Goal: Contribute content: Add original content to the website for others to see

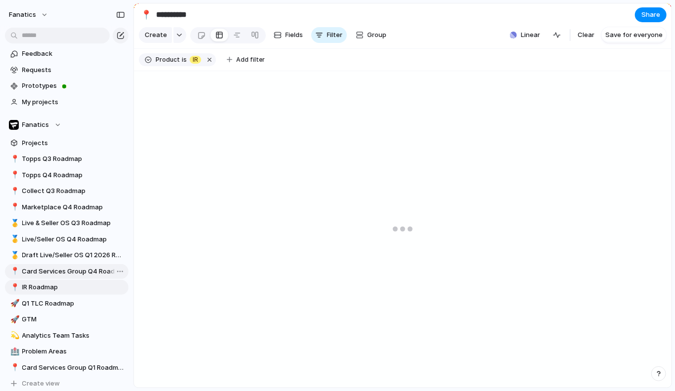
click at [64, 271] on span "Card Services Group Q4 Roadmap" at bounding box center [73, 272] width 103 height 10
type input "**********"
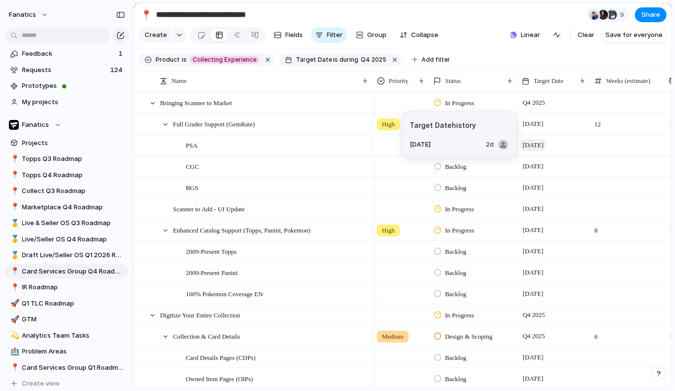
click at [536, 145] on span "15 November" at bounding box center [533, 145] width 26 height 12
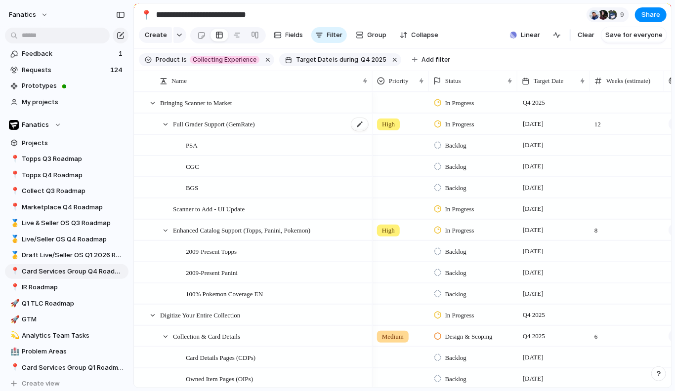
click at [255, 125] on span "Full Grader Support (GemRate)" at bounding box center [214, 123] width 82 height 11
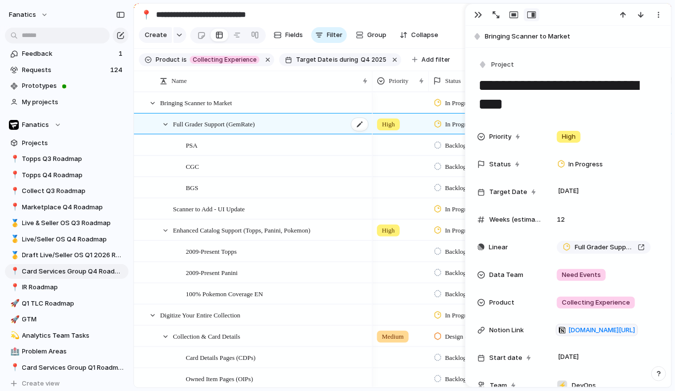
click at [341, 123] on div "Full Grader Support (GemRate)" at bounding box center [271, 124] width 196 height 20
click at [360, 123] on div at bounding box center [359, 124] width 17 height 13
click at [237, 125] on textarea "**********" at bounding box center [269, 125] width 193 height 12
type textarea "**********"
click at [482, 13] on div "button" at bounding box center [478, 15] width 8 height 8
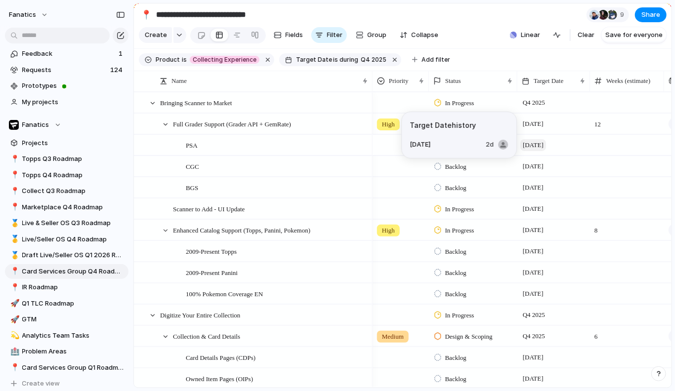
click at [537, 146] on span "15 November" at bounding box center [533, 145] width 26 height 12
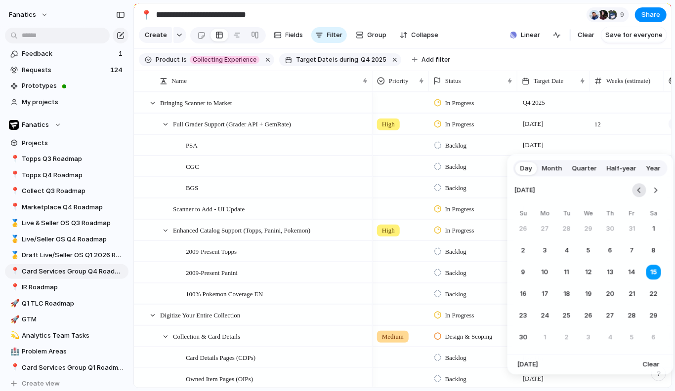
click at [638, 194] on button "Go to the Previous Month" at bounding box center [639, 190] width 14 height 14
click at [590, 274] on button "15" at bounding box center [589, 272] width 18 height 18
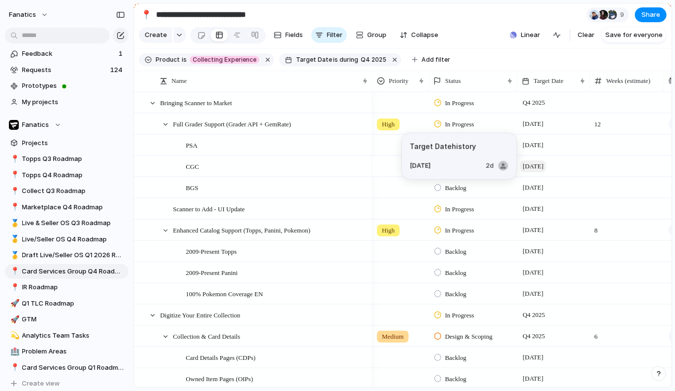
click at [540, 165] on span "15 November" at bounding box center [533, 167] width 26 height 12
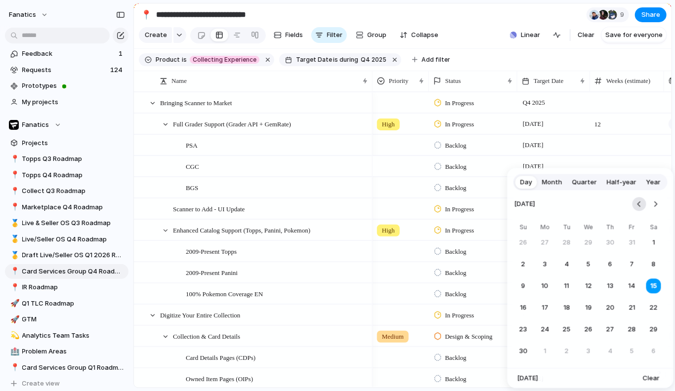
click at [639, 205] on button "Go to the Previous Month" at bounding box center [639, 204] width 14 height 14
click at [590, 287] on button "15" at bounding box center [589, 286] width 18 height 18
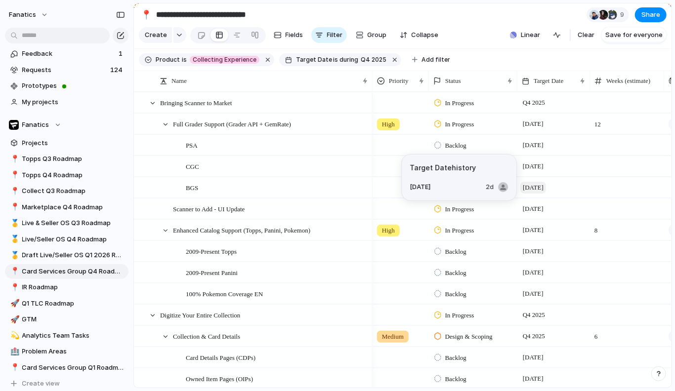
click at [538, 186] on span "15 November" at bounding box center [533, 188] width 26 height 12
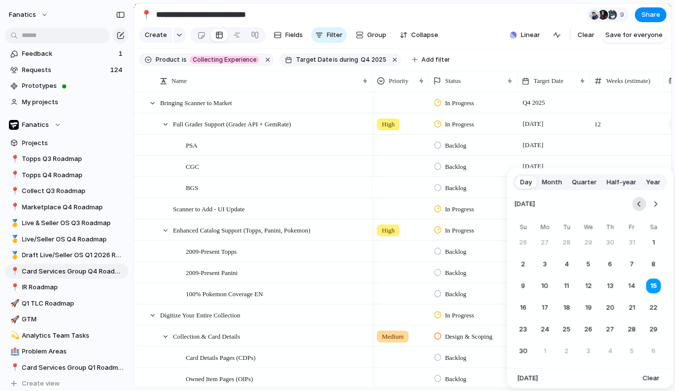
click at [634, 206] on button "Go to the Previous Month" at bounding box center [639, 204] width 14 height 14
click at [592, 287] on button "15" at bounding box center [589, 286] width 18 height 18
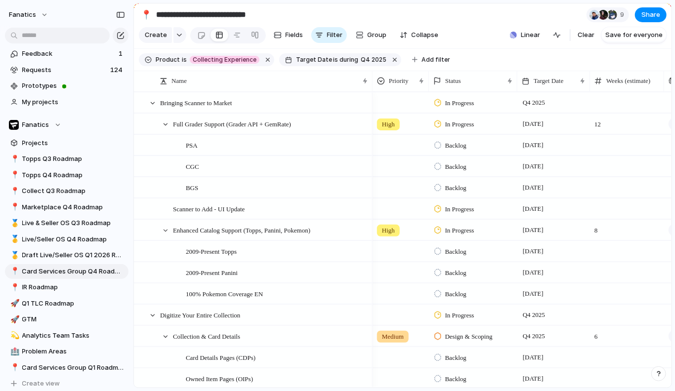
click at [472, 21] on section "**********" at bounding box center [403, 14] width 538 height 22
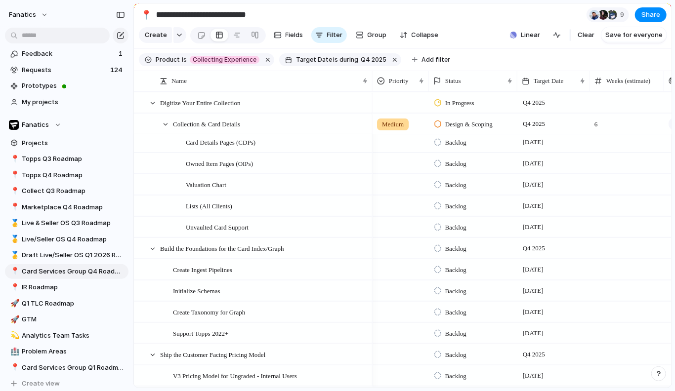
scroll to position [256, 0]
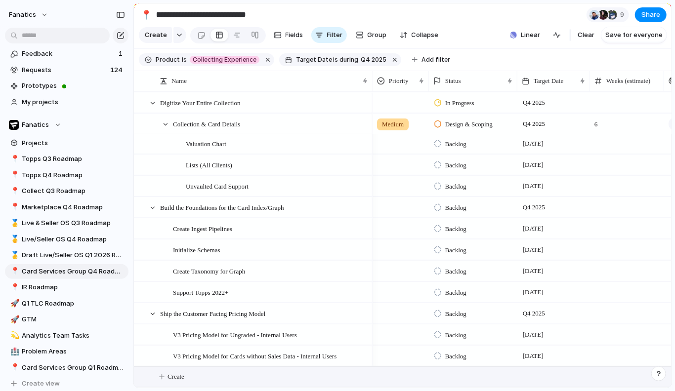
click at [169, 375] on span "Create" at bounding box center [175, 377] width 17 height 10
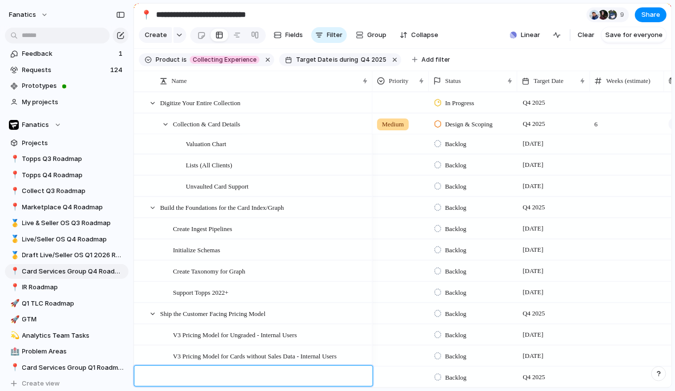
scroll to position [257, 0]
click at [195, 375] on textarea at bounding box center [263, 378] width 206 height 12
type textarea "**********"
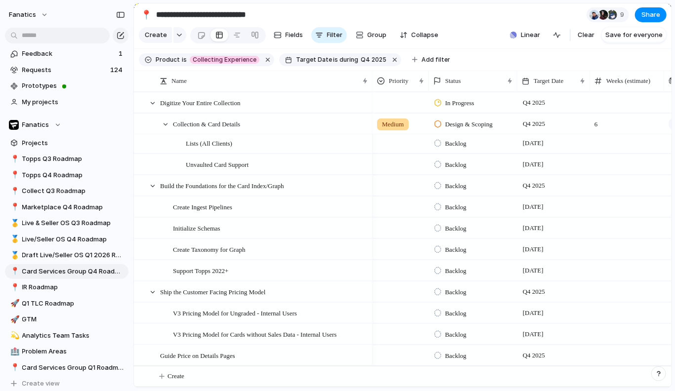
scroll to position [278, 0]
drag, startPoint x: 179, startPoint y: 353, endPoint x: 207, endPoint y: 329, distance: 37.5
click at [533, 331] on span "Q4 2025" at bounding box center [533, 335] width 27 height 12
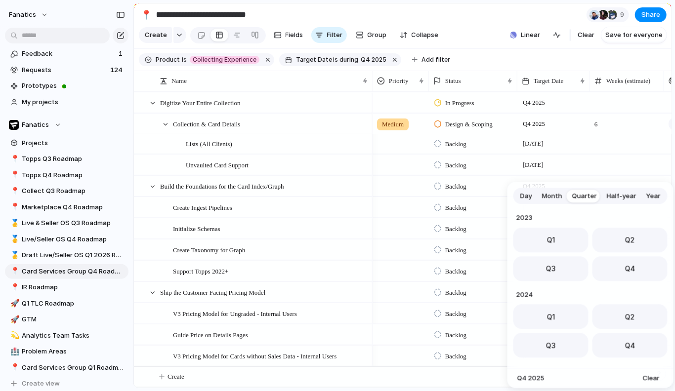
scroll to position [157, 0]
click at [524, 196] on span "Day" at bounding box center [526, 196] width 12 height 10
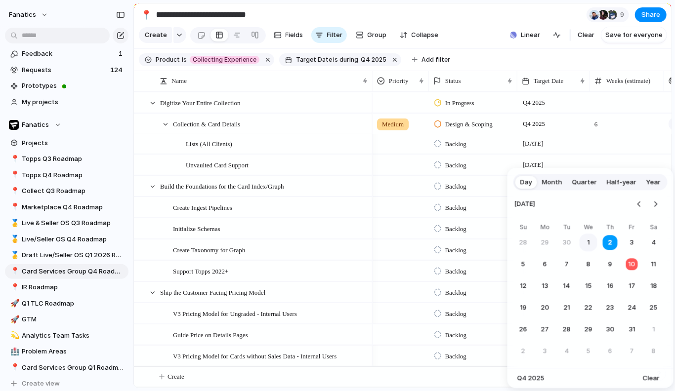
click at [589, 241] on button "1" at bounding box center [589, 243] width 18 height 18
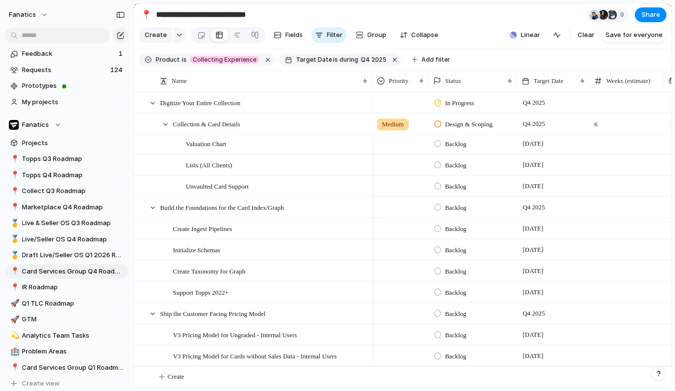
scroll to position [256, 0]
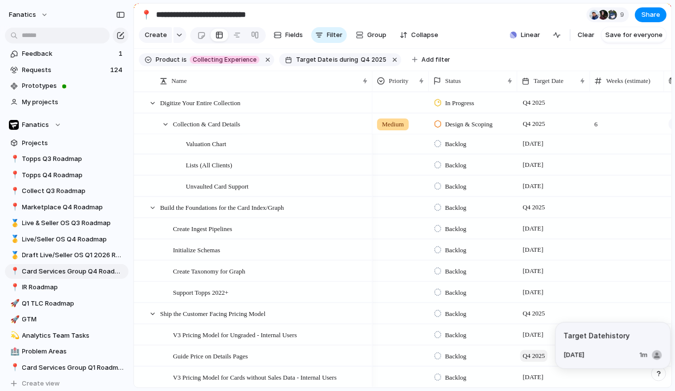
click at [533, 356] on span "Q4 2025" at bounding box center [533, 356] width 27 height 12
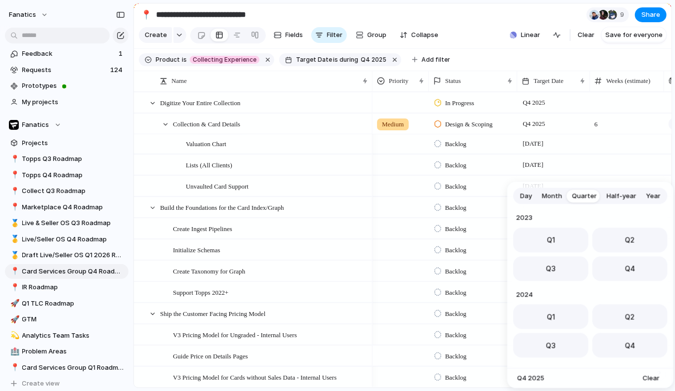
scroll to position [157, 0]
click at [527, 198] on span "Day" at bounding box center [526, 196] width 12 height 10
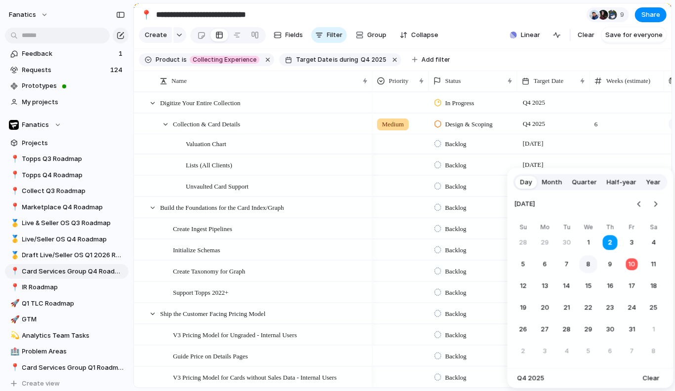
click at [588, 264] on button "8" at bounding box center [589, 264] width 18 height 18
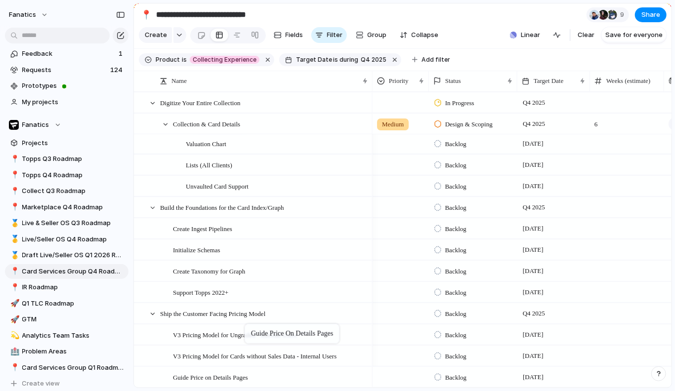
drag, startPoint x: 247, startPoint y: 361, endPoint x: 250, endPoint y: 326, distance: 34.7
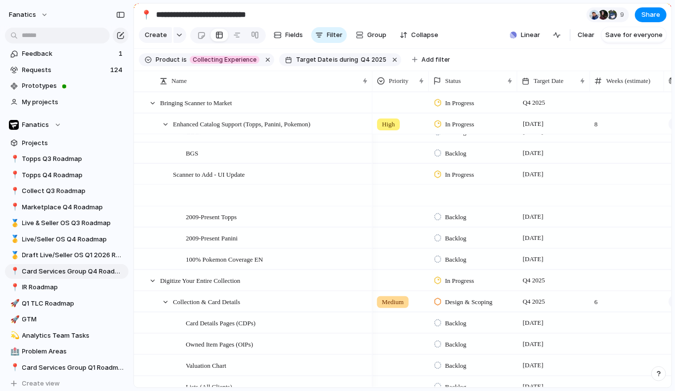
scroll to position [278, 0]
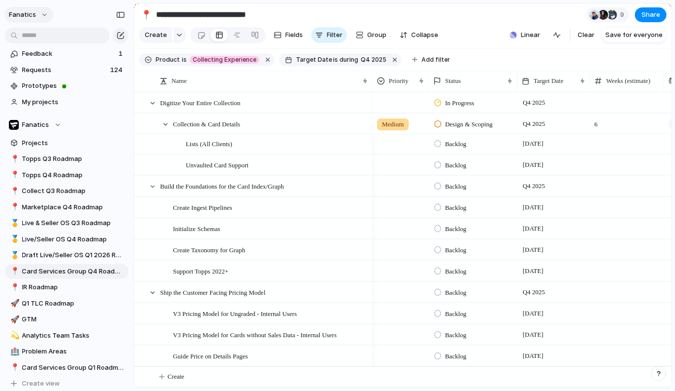
click at [45, 14] on button "fanatics" at bounding box center [28, 15] width 49 height 16
click at [45, 14] on div "Settings Invite members Change theme Sign out" at bounding box center [337, 195] width 675 height 391
click at [56, 126] on div "Fanatics" at bounding box center [35, 125] width 52 height 10
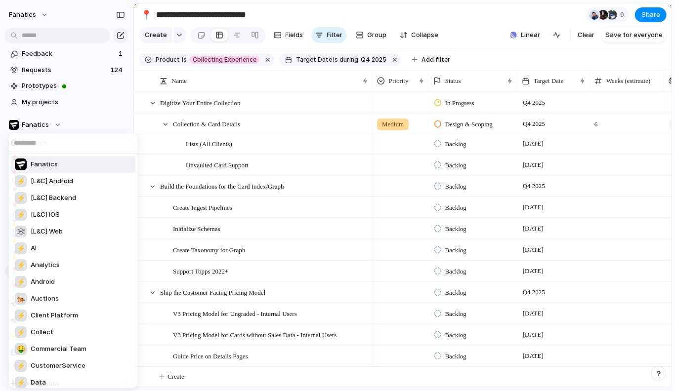
click at [56, 125] on div "Fanatics ⚡ [L&C] Android ⚡ [L&C] Backend ⚡ [L&C] iOS 🕸 [L&C] Web ⚡ AI ⚡ Analyti…" at bounding box center [337, 195] width 675 height 391
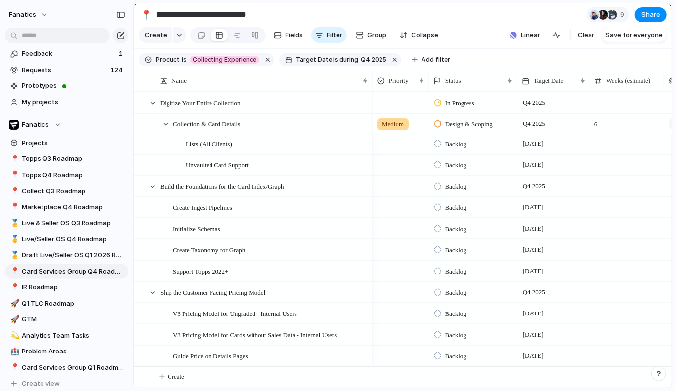
click at [56, 125] on div "Fanatics" at bounding box center [35, 125] width 52 height 10
click at [56, 125] on div "Fanatics ⚡ [L&C] Android ⚡ [L&C] Backend ⚡ [L&C] iOS 🕸 [L&C] Web ⚡ AI ⚡ Analyti…" at bounding box center [337, 195] width 675 height 391
